Goal: Information Seeking & Learning: Learn about a topic

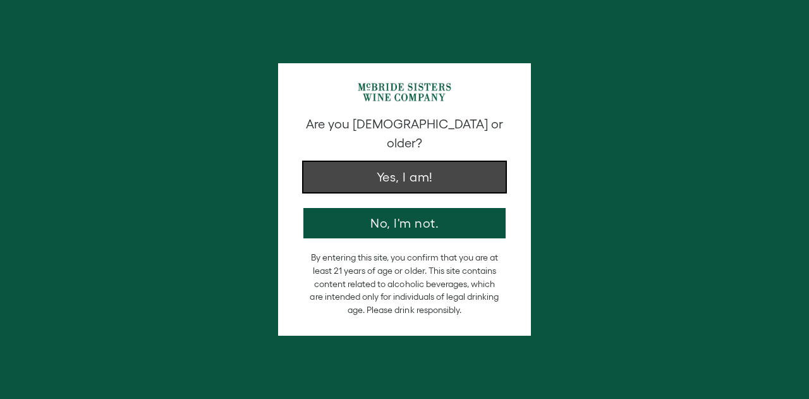
click at [375, 162] on button "Yes, I am!" at bounding box center [404, 177] width 202 height 30
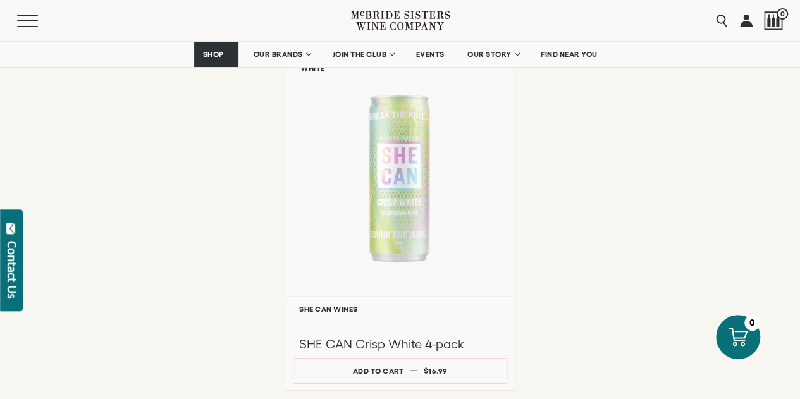
scroll to position [1021, 0]
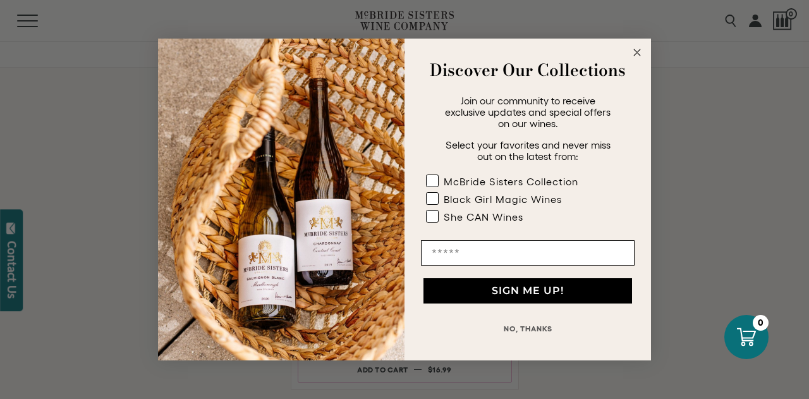
click at [636, 56] on circle "Close dialog" at bounding box center [637, 53] width 15 height 15
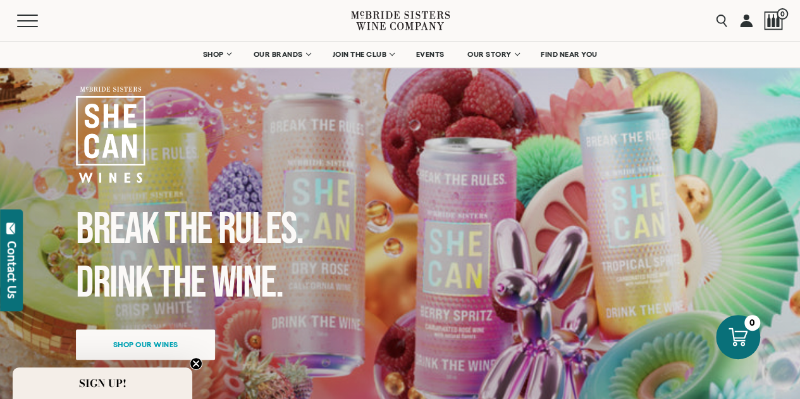
scroll to position [60, 0]
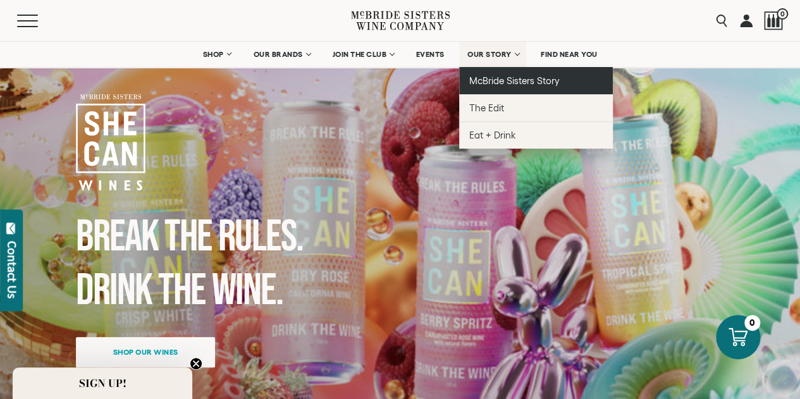
click at [498, 83] on span "McBride Sisters Story" at bounding box center [514, 80] width 90 height 11
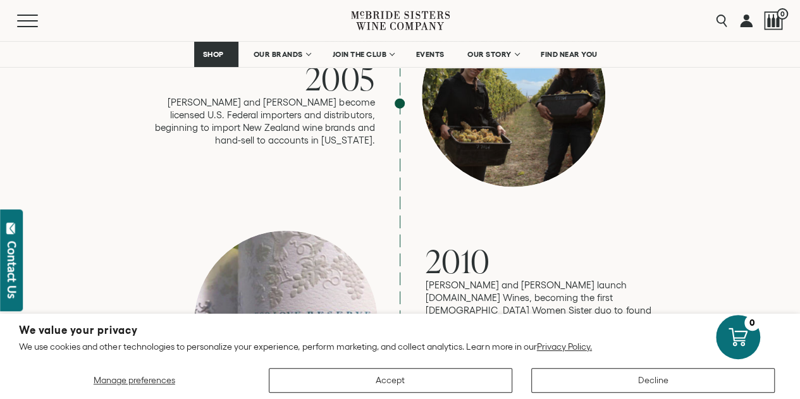
scroll to position [1569, 0]
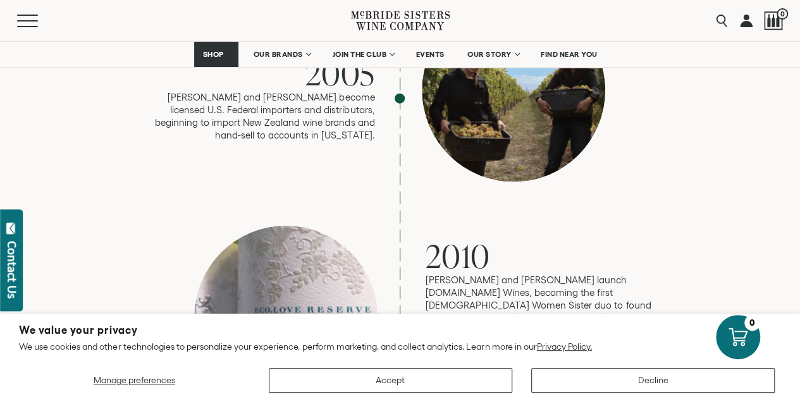
click at [386, 27] on icon at bounding box center [400, 21] width 99 height 36
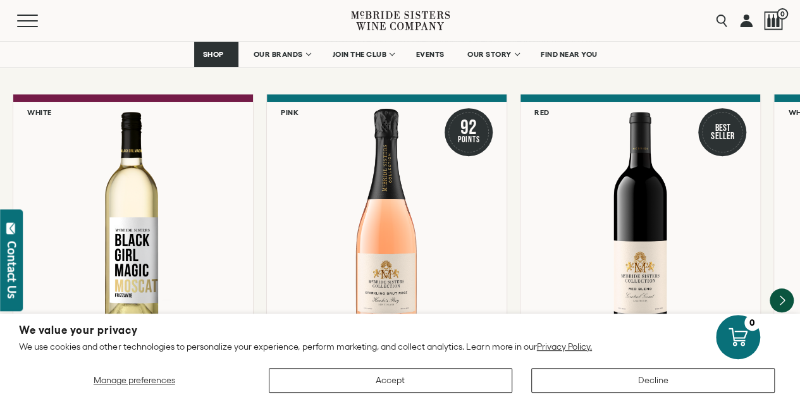
scroll to position [2760, 0]
